Goal: Check status: Check status

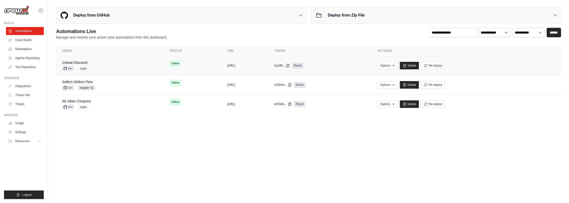
click at [102, 66] on div "Crewai Discount GH main" at bounding box center [110, 65] width 96 height 11
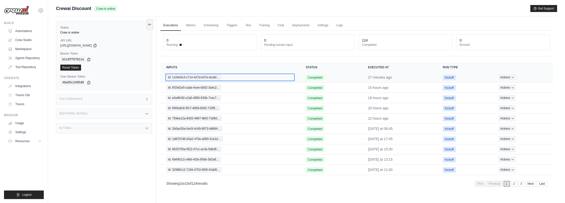
click at [193, 77] on span "Id: 1104c6c3-c714-427d-b37e-dcafd…" at bounding box center [193, 78] width 55 height 6
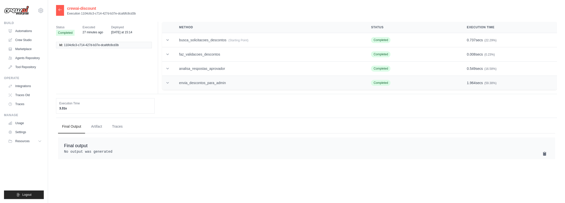
click at [255, 86] on td "envia_descontos_para_admin" at bounding box center [269, 83] width 192 height 14
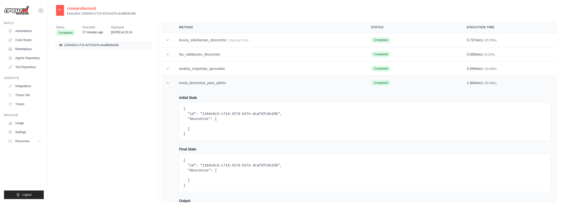
click at [255, 86] on td "envia_descontos_para_admin" at bounding box center [269, 83] width 192 height 14
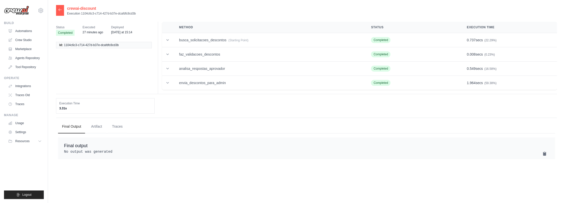
click at [58, 9] on icon at bounding box center [60, 10] width 4 height 4
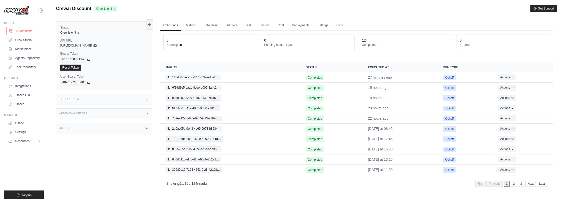
click at [22, 29] on link "Automations" at bounding box center [26, 31] width 38 height 8
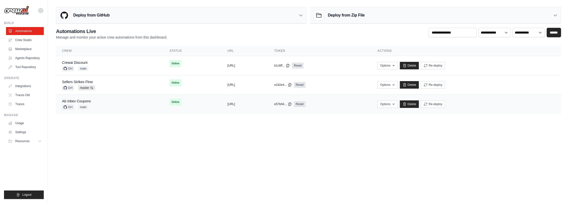
click at [102, 106] on div "Ab Inbev Coupons GH main" at bounding box center [110, 104] width 96 height 11
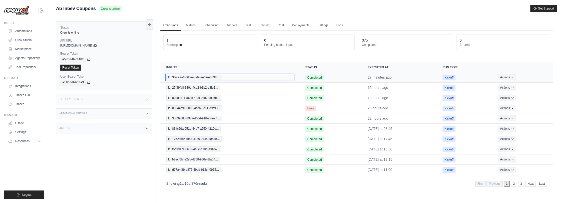
click at [205, 77] on span "Id: 3f2caaa1-d6ce-4c49-ae39-e4098…" at bounding box center [193, 78] width 55 height 6
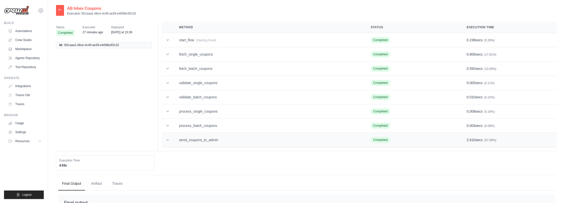
click at [228, 139] on td "send_coupons_to_admin" at bounding box center [269, 140] width 192 height 14
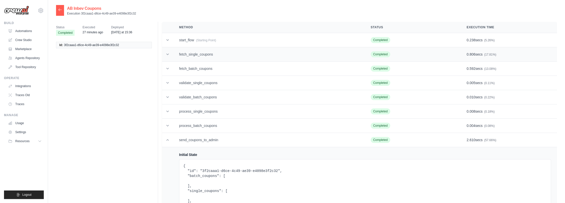
click at [220, 53] on td "fetch_single_coupons" at bounding box center [269, 54] width 192 height 14
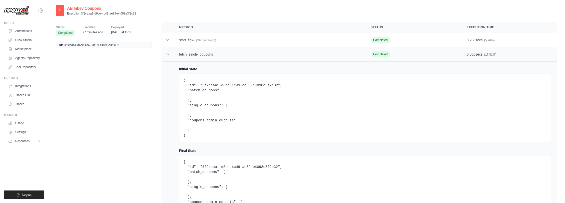
click at [221, 54] on td "fetch_single_coupons" at bounding box center [269, 54] width 192 height 14
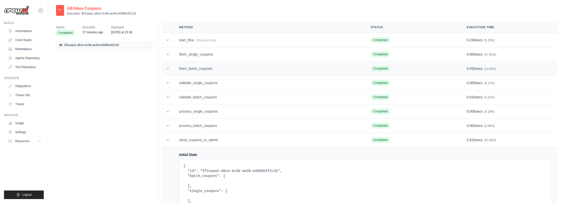
click at [216, 69] on td "fetch_batch_coupons" at bounding box center [269, 69] width 192 height 14
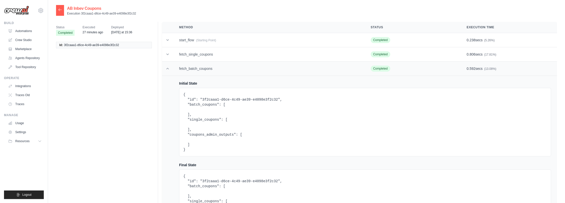
click at [216, 69] on td "fetch_batch_coupons" at bounding box center [269, 69] width 192 height 14
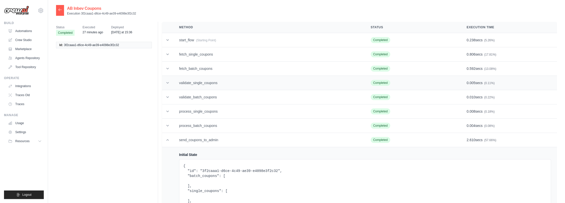
click at [217, 83] on td "validate_single_coupons" at bounding box center [269, 83] width 192 height 14
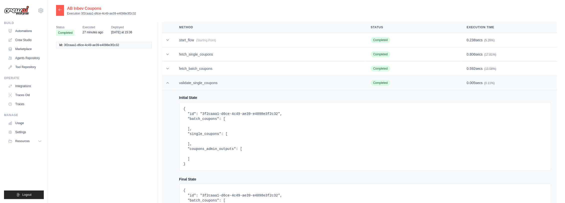
click at [217, 83] on td "validate_single_coupons" at bounding box center [269, 83] width 192 height 14
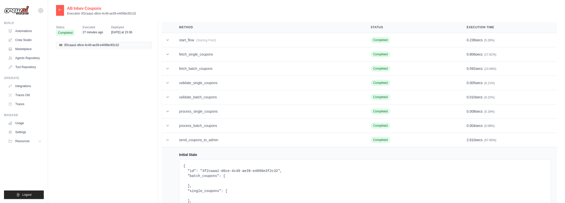
click at [61, 11] on icon at bounding box center [60, 10] width 4 height 4
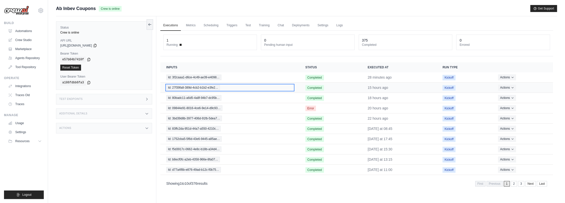
click at [210, 86] on span "Id: 27f39fa8-389d-4cb2-b1b2-e3fe2…" at bounding box center [193, 88] width 54 height 6
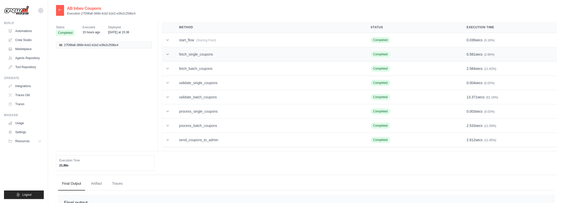
click at [204, 57] on td "fetch_single_coupons" at bounding box center [269, 54] width 192 height 14
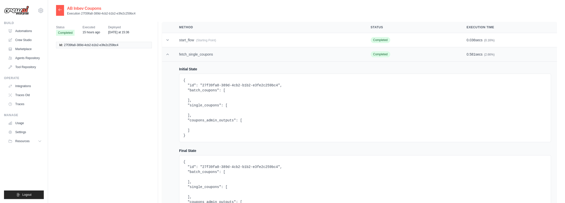
click at [204, 57] on td "fetch_single_coupons" at bounding box center [269, 54] width 192 height 14
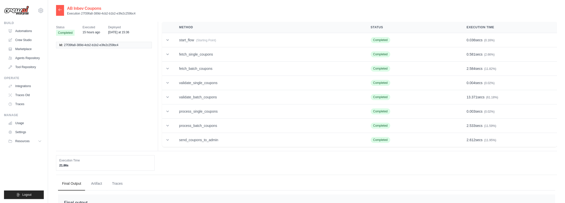
click at [62, 11] on div at bounding box center [60, 10] width 8 height 11
click at [58, 9] on icon at bounding box center [60, 10] width 4 height 4
